Goal: Task Accomplishment & Management: Complete application form

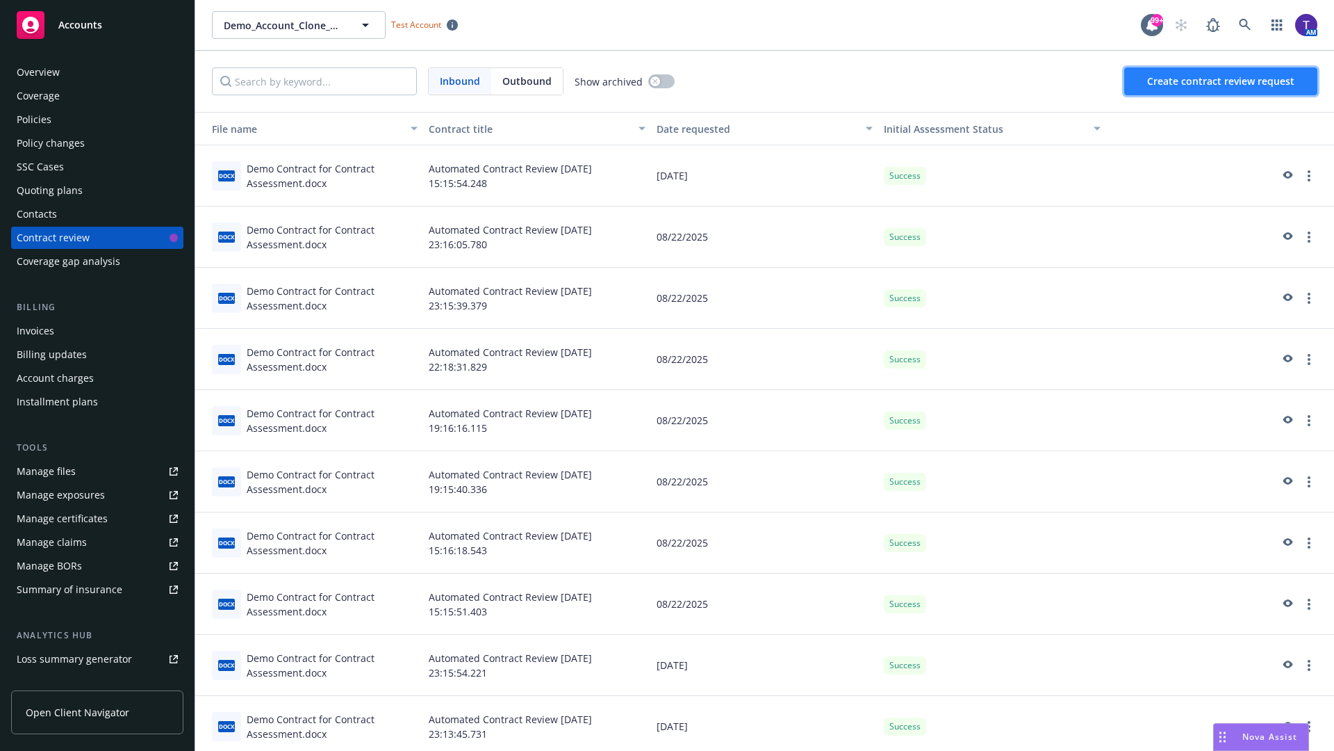
click at [1222, 81] on span "Create contract review request" at bounding box center [1220, 80] width 147 height 13
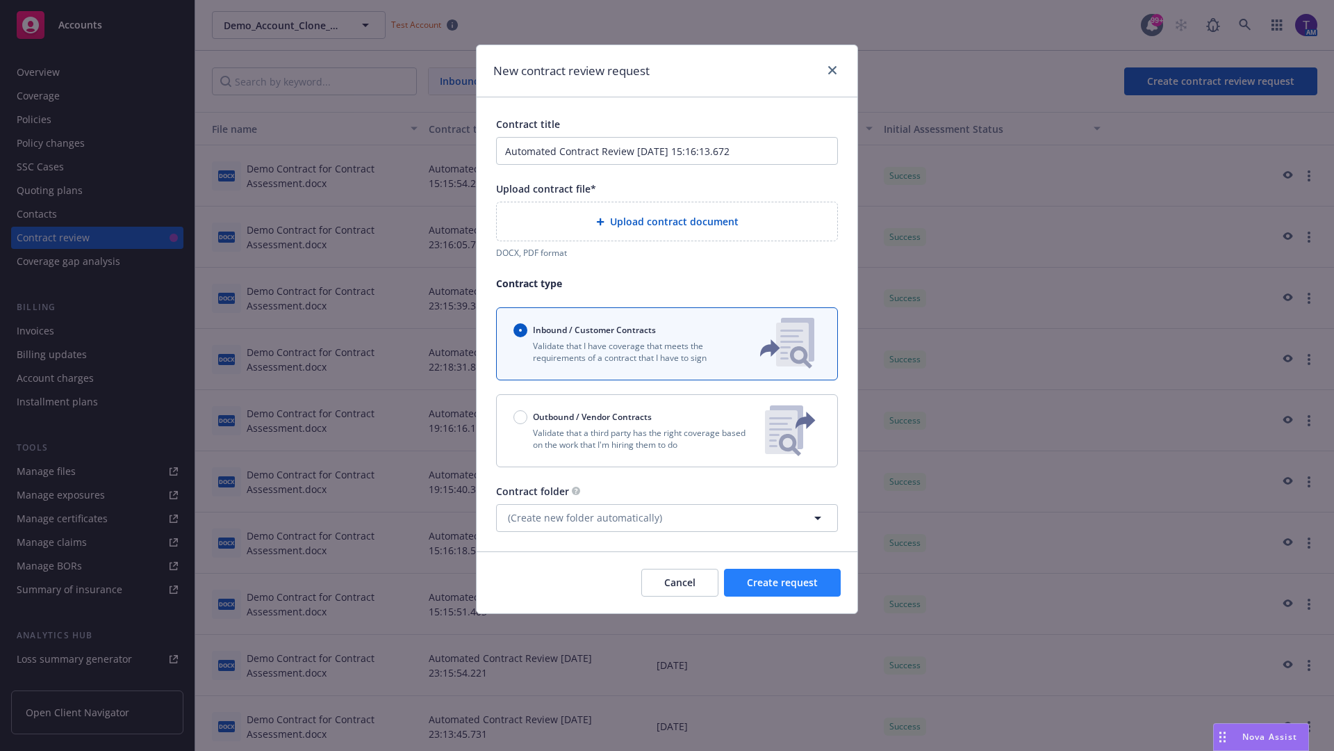
type input "Automated Contract Review [DATE] 15:16:13.672"
click at [667, 430] on p "Validate that a third party has the right coverage based on the work that I'm h…" at bounding box center [634, 439] width 240 height 24
radio input "false"
radio input "true"
click at [783, 589] on span "Create request" at bounding box center [782, 581] width 71 height 13
